Goal: Transaction & Acquisition: Purchase product/service

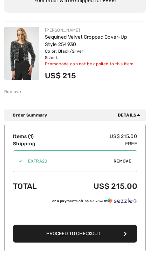
scroll to position [88, 0]
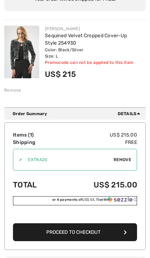
click at [96, 200] on span "US$ 53.75" at bounding box center [91, 200] width 18 height 4
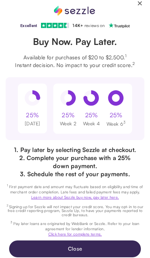
scroll to position [11, 0]
click at [80, 248] on button "Close" at bounding box center [75, 249] width 132 height 17
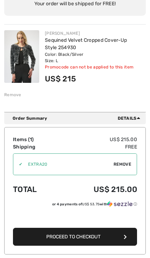
scroll to position [88, 0]
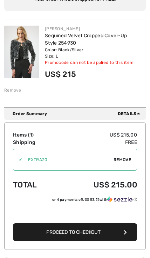
click at [105, 233] on button "Proceed to Checkout" at bounding box center [75, 233] width 124 height 18
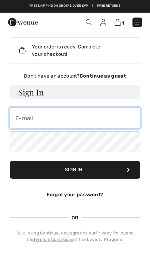
click at [42, 119] on input "email" at bounding box center [75, 118] width 131 height 21
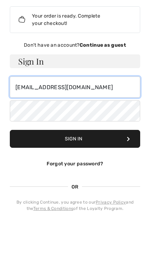
type input "Marilyn2304@aol.com"
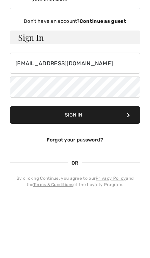
click at [85, 192] on link "Forgot your password?" at bounding box center [75, 195] width 57 height 6
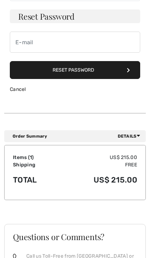
scroll to position [63, 0]
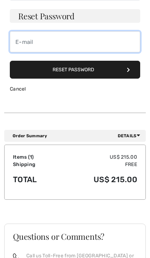
click at [28, 44] on input "email" at bounding box center [75, 41] width 131 height 21
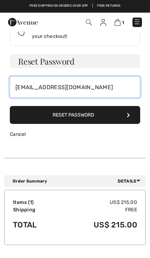
type input "Marilyn2304@aol.com"
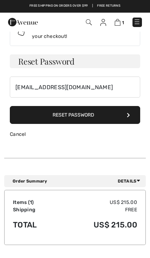
click at [84, 119] on button "Reset Password" at bounding box center [75, 115] width 131 height 18
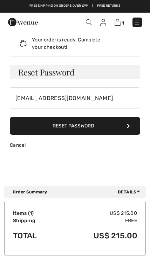
scroll to position [0, 0]
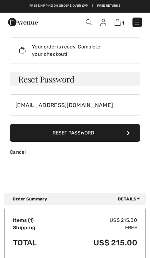
click at [121, 24] on img at bounding box center [118, 22] width 6 height 7
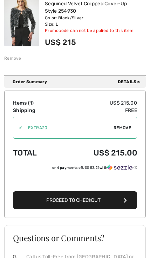
scroll to position [123, 0]
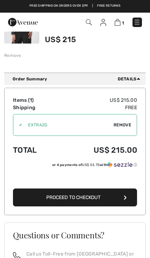
click at [122, 198] on button "Proceed to Checkout" at bounding box center [75, 198] width 124 height 18
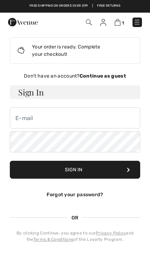
click at [105, 25] on img at bounding box center [104, 22] width 6 height 7
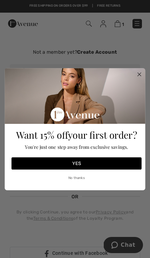
click at [137, 77] on circle "Close dialog" at bounding box center [140, 74] width 8 height 8
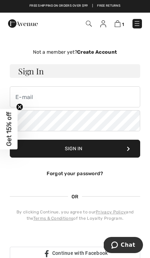
click at [137, 25] on img at bounding box center [137, 23] width 7 height 7
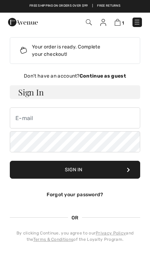
click at [109, 77] on strong "Continue as guest" at bounding box center [103, 76] width 47 height 6
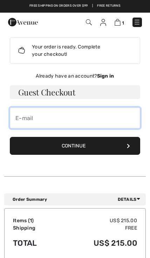
click at [26, 118] on input "email" at bounding box center [75, 118] width 131 height 21
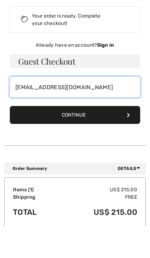
type input "[EMAIL_ADDRESS][DOMAIN_NAME]"
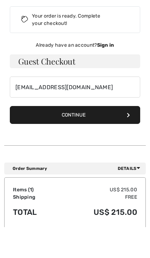
click at [82, 137] on button "Continue" at bounding box center [75, 146] width 131 height 18
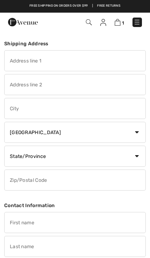
click at [24, 62] on input "text" at bounding box center [75, 60] width 142 height 21
type input "1340 Gulf Blvd. 10E"
click at [38, 108] on input "text" at bounding box center [75, 108] width 142 height 21
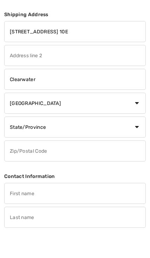
type input "Clearwater"
click at [137, 146] on select "State/Province Alberta British Columbia Manitoba New Brunswick Newfoundland and…" at bounding box center [75, 156] width 142 height 21
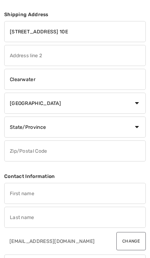
scroll to position [29, 0]
click at [140, 125] on select "State/Province Alberta British Columbia Manitoba New Brunswick Newfoundland and…" at bounding box center [75, 127] width 142 height 21
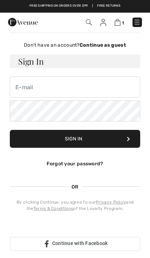
click at [118, 22] on img at bounding box center [118, 22] width 6 height 7
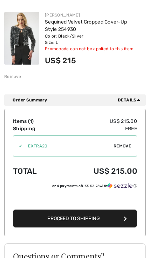
scroll to position [116, 0]
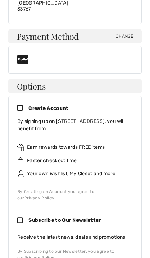
scroll to position [270, 0]
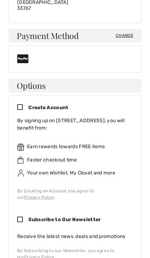
click at [24, 104] on icon at bounding box center [22, 107] width 11 height 7
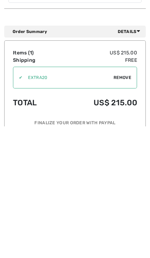
scroll to position [710, 0]
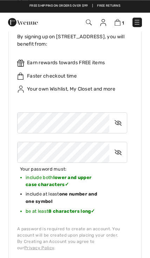
scroll to position [401, 0]
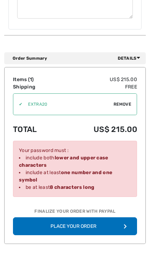
click at [82, 218] on button "Place Your Order" at bounding box center [75, 227] width 124 height 18
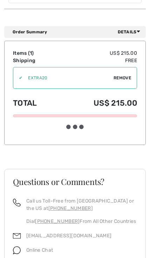
scroll to position [860, 0]
